Goal: Task Accomplishment & Management: Complete application form

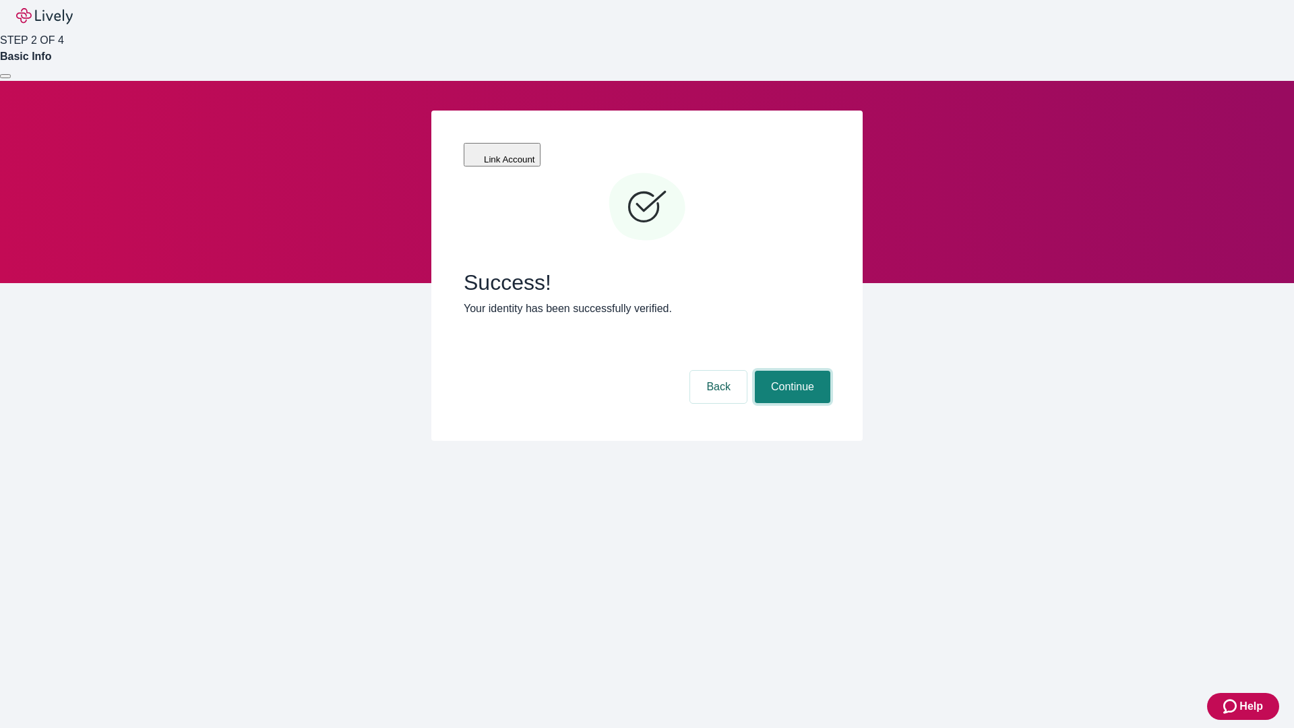
click at [790, 371] on button "Continue" at bounding box center [792, 387] width 75 height 32
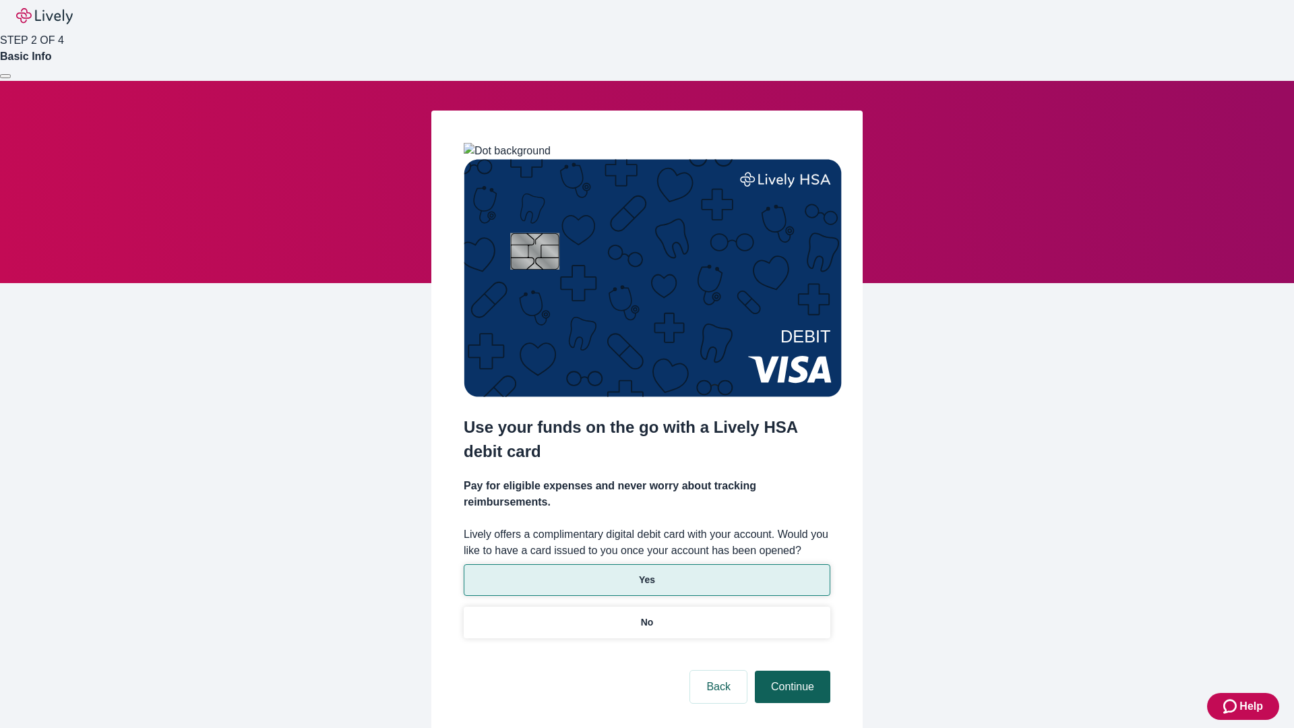
click at [646, 573] on p "Yes" at bounding box center [647, 580] width 16 height 14
click at [790, 670] on button "Continue" at bounding box center [792, 686] width 75 height 32
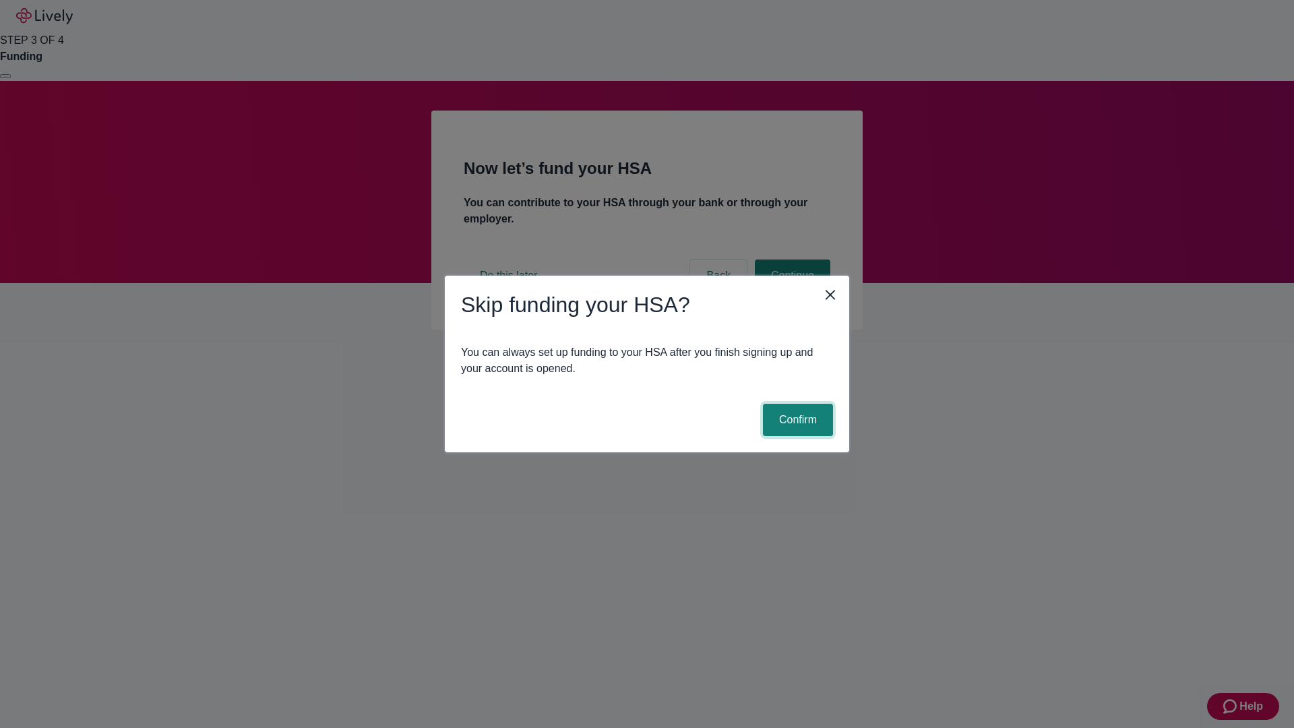
click at [796, 420] on button "Confirm" at bounding box center [798, 420] width 70 height 32
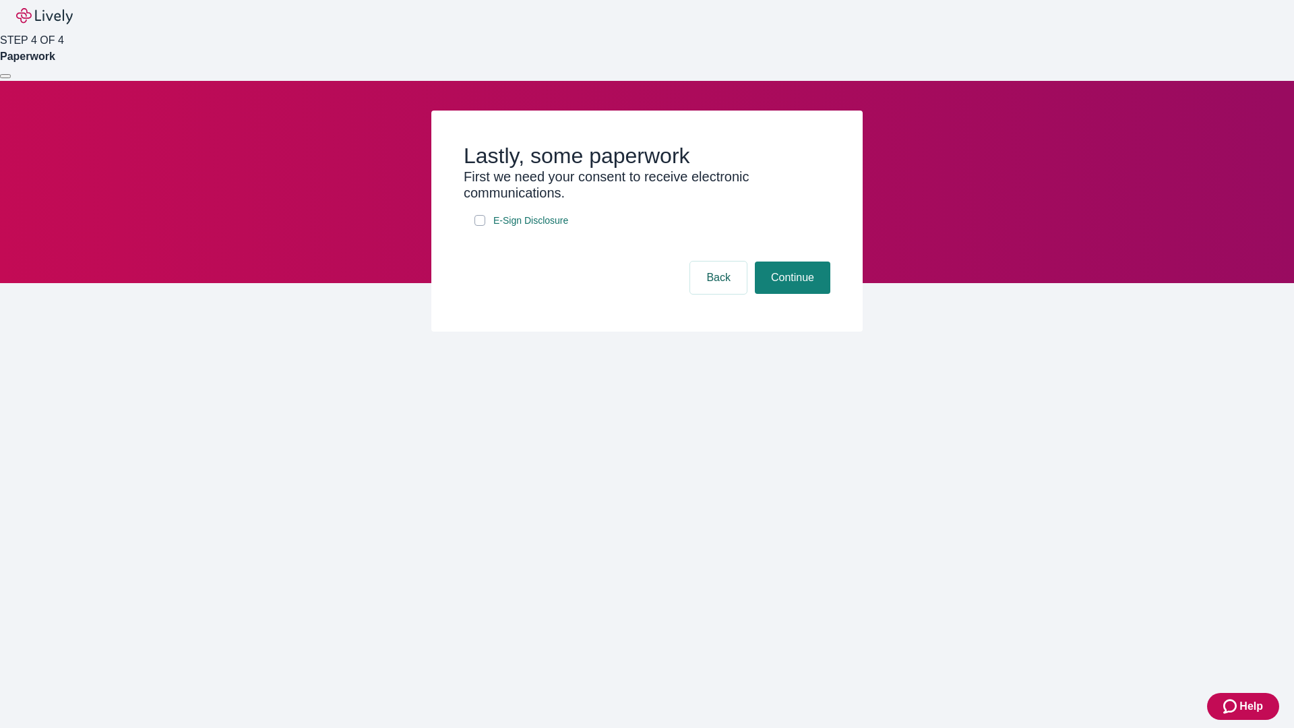
click at [480, 226] on input "E-Sign Disclosure" at bounding box center [479, 220] width 11 height 11
checkbox input "true"
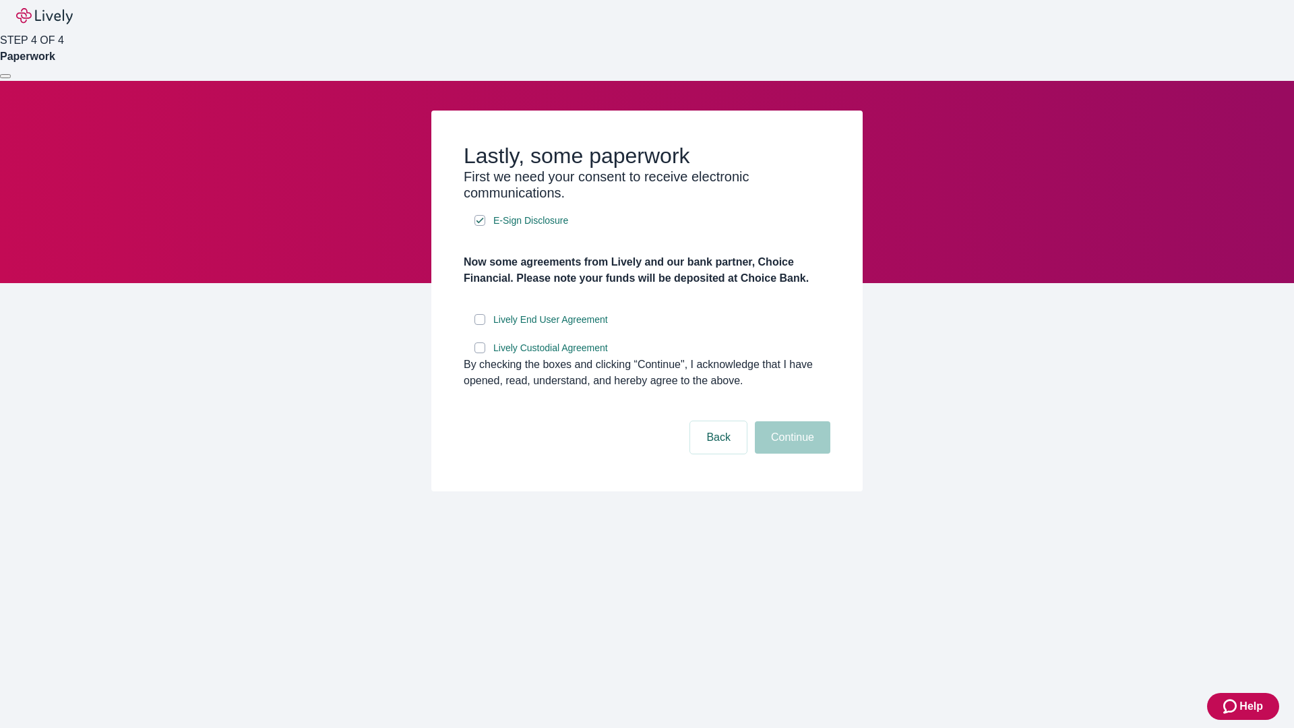
click at [480, 325] on input "Lively End User Agreement" at bounding box center [479, 319] width 11 height 11
checkbox input "true"
click at [480, 353] on input "Lively Custodial Agreement" at bounding box center [479, 347] width 11 height 11
checkbox input "true"
click at [790, 453] on button "Continue" at bounding box center [792, 437] width 75 height 32
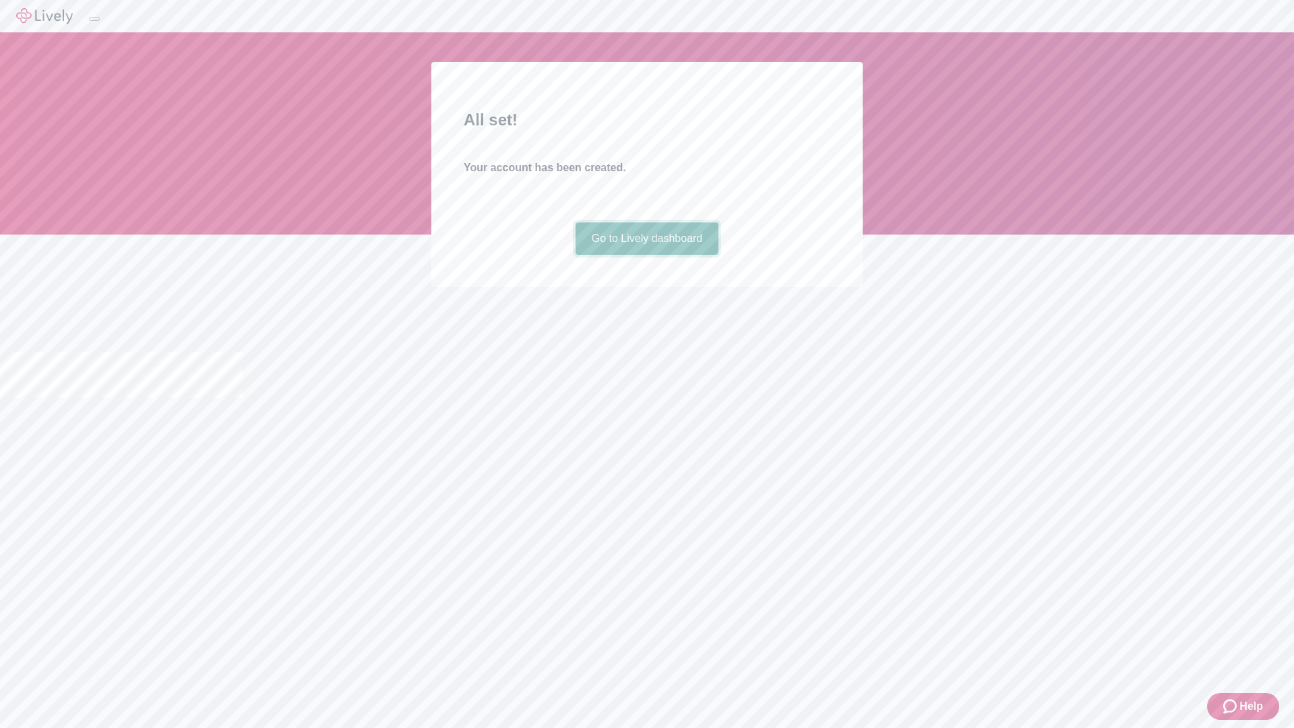
click at [646, 255] on link "Go to Lively dashboard" at bounding box center [647, 238] width 144 height 32
